Goal: Check status: Check status

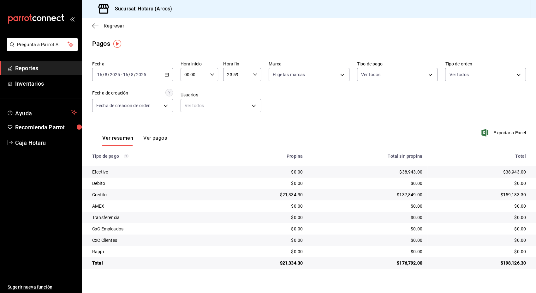
click at [342, 219] on div "$0.00" at bounding box center [368, 217] width 110 height 6
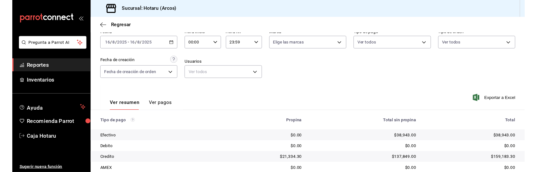
scroll to position [98, 0]
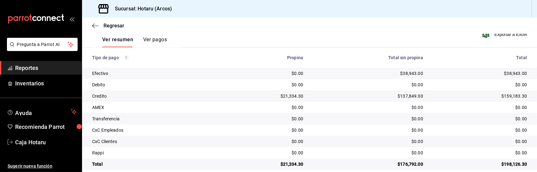
click at [248, 85] on div "$0.00" at bounding box center [264, 85] width 78 height 6
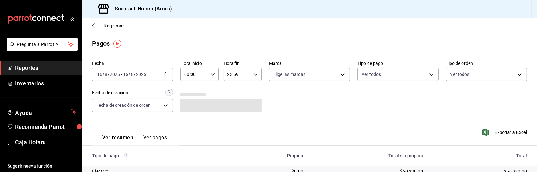
click at [56, 68] on span "Reportes" at bounding box center [46, 68] width 62 height 9
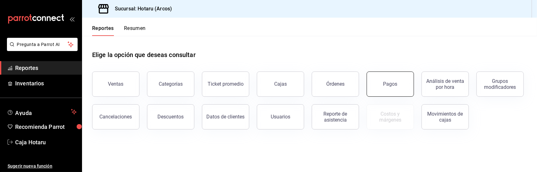
click at [385, 87] on button "Pagos" at bounding box center [390, 84] width 47 height 25
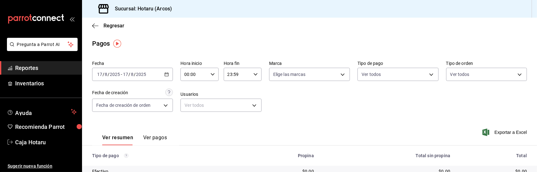
click at [167, 78] on div "[DATE] [DATE] - [DATE] [DATE]" at bounding box center [132, 74] width 81 height 13
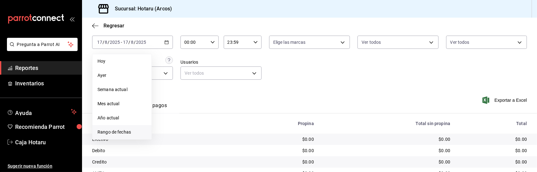
scroll to position [33, 0]
click at [128, 136] on li "Rango de fechas" at bounding box center [122, 132] width 59 height 14
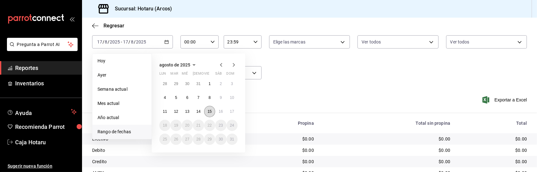
click at [208, 114] on button "15" at bounding box center [209, 111] width 11 height 11
click at [219, 115] on button "16" at bounding box center [220, 111] width 11 height 11
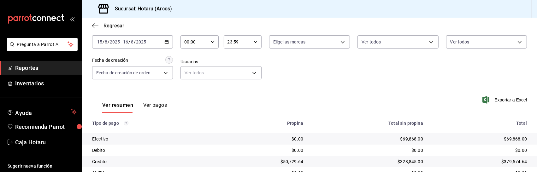
scroll to position [106, 0]
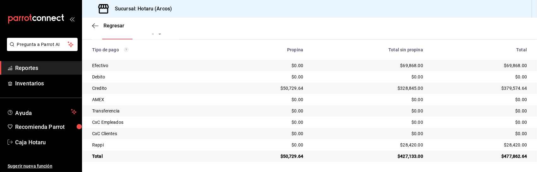
click at [326, 95] on td "$0.00" at bounding box center [368, 99] width 120 height 11
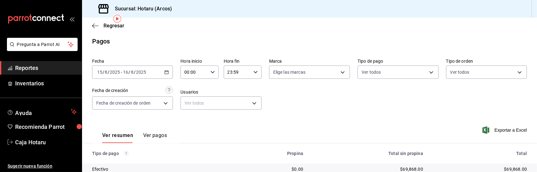
scroll to position [0, 0]
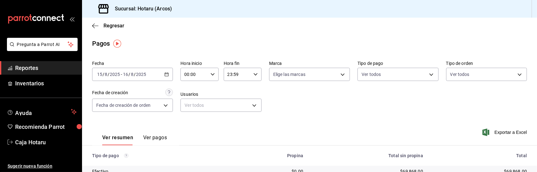
click at [164, 76] on icon "button" at bounding box center [166, 74] width 4 height 4
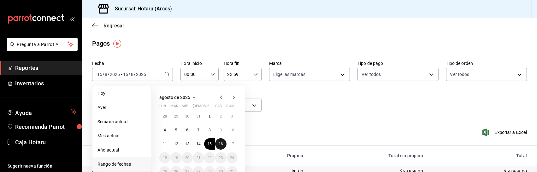
click at [223, 145] on button "16" at bounding box center [220, 144] width 11 height 11
click at [233, 145] on abbr "17" at bounding box center [232, 144] width 4 height 4
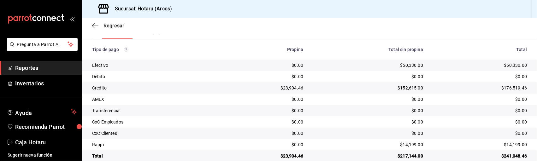
scroll to position [117, 0]
